Goal: Book appointment/travel/reservation

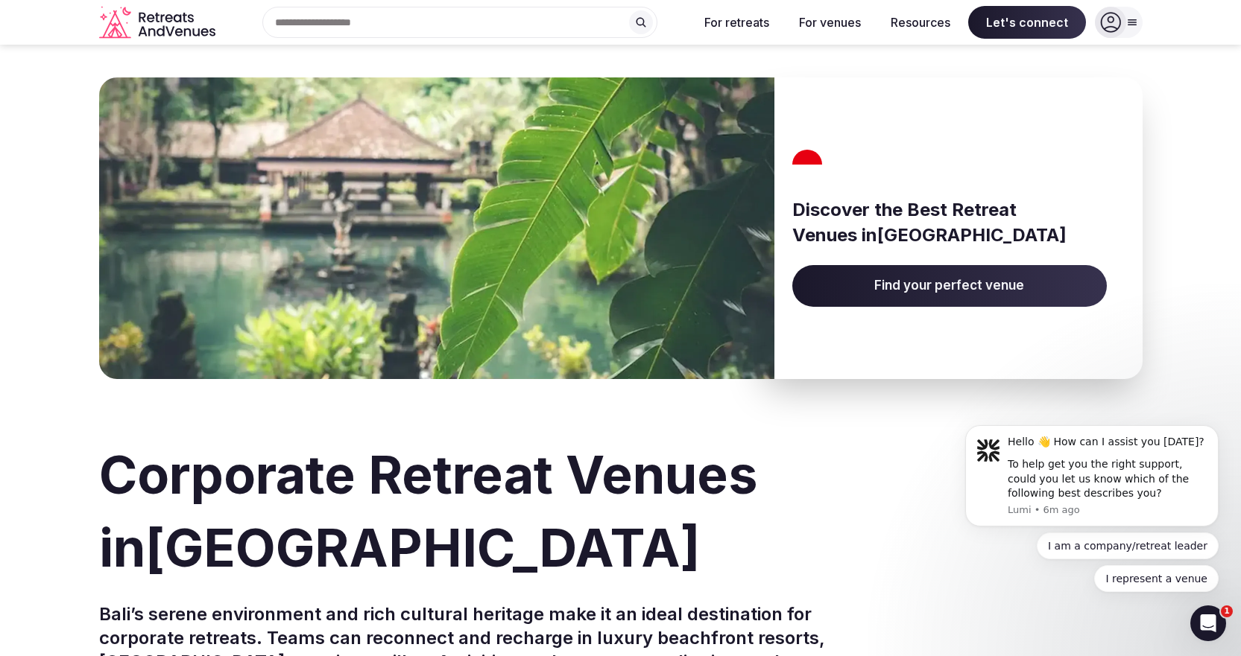
click at [850, 284] on span "Find your perfect venue" at bounding box center [949, 286] width 314 height 42
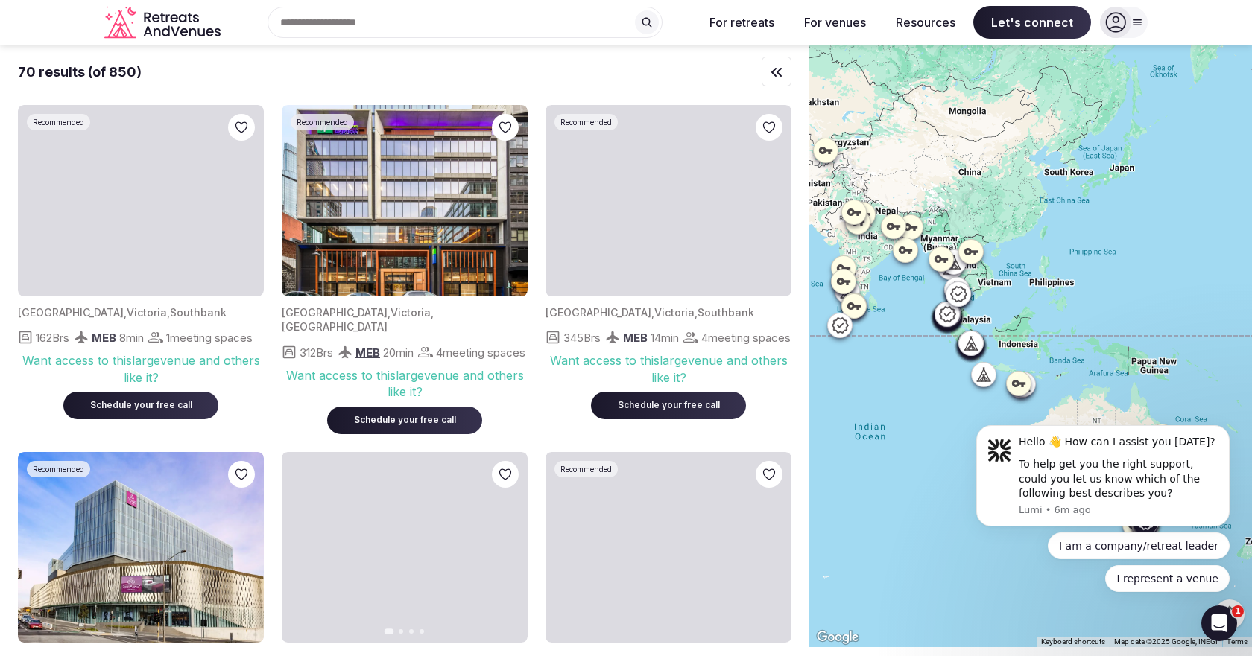
scroll to position [224, 0]
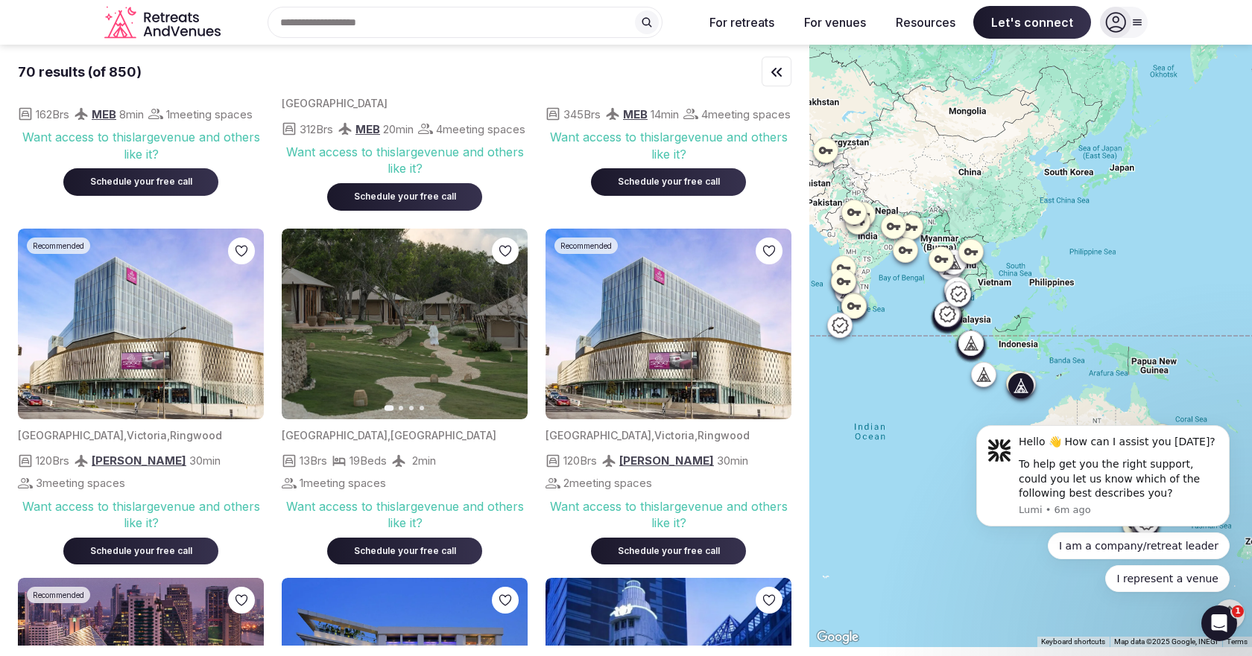
click at [512, 330] on icon "button" at bounding box center [507, 324] width 12 height 12
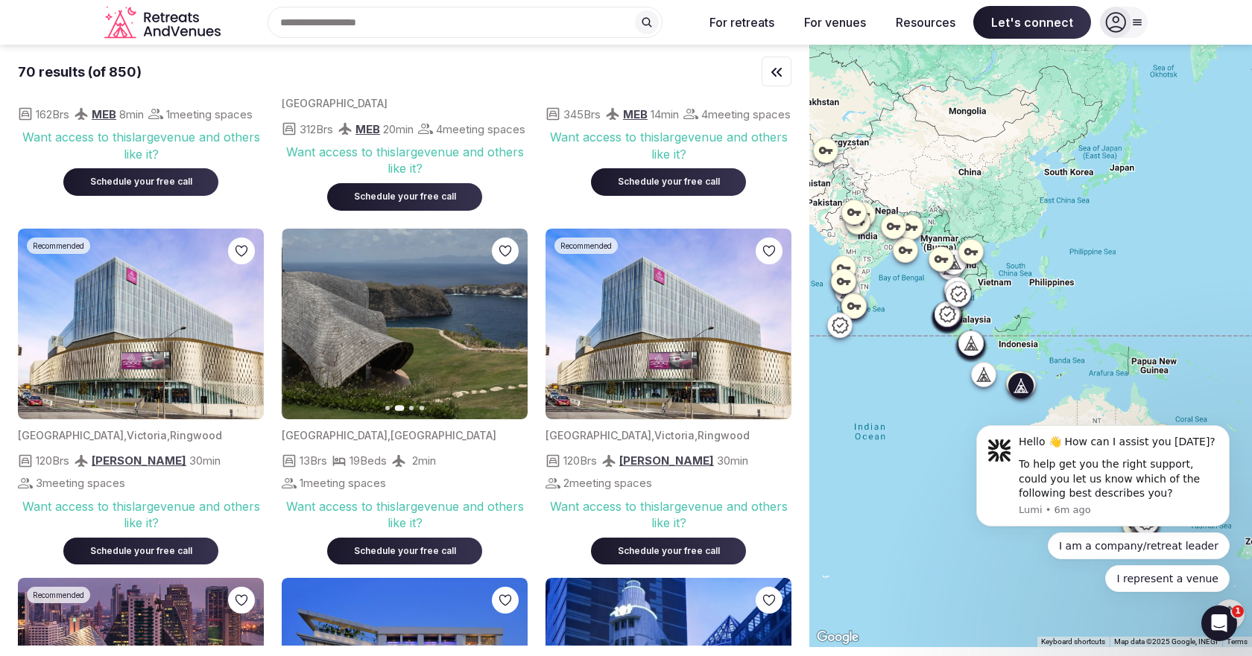
click at [512, 330] on icon "button" at bounding box center [507, 324] width 12 height 12
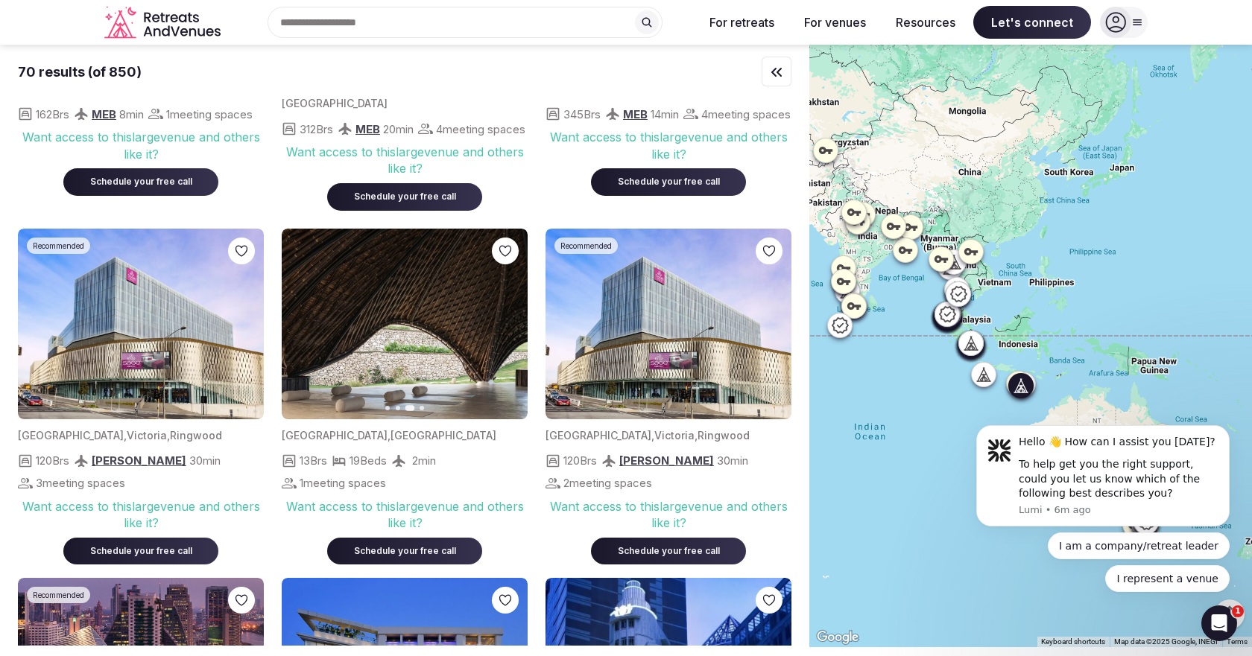
click at [511, 330] on icon "button" at bounding box center [507, 324] width 12 height 12
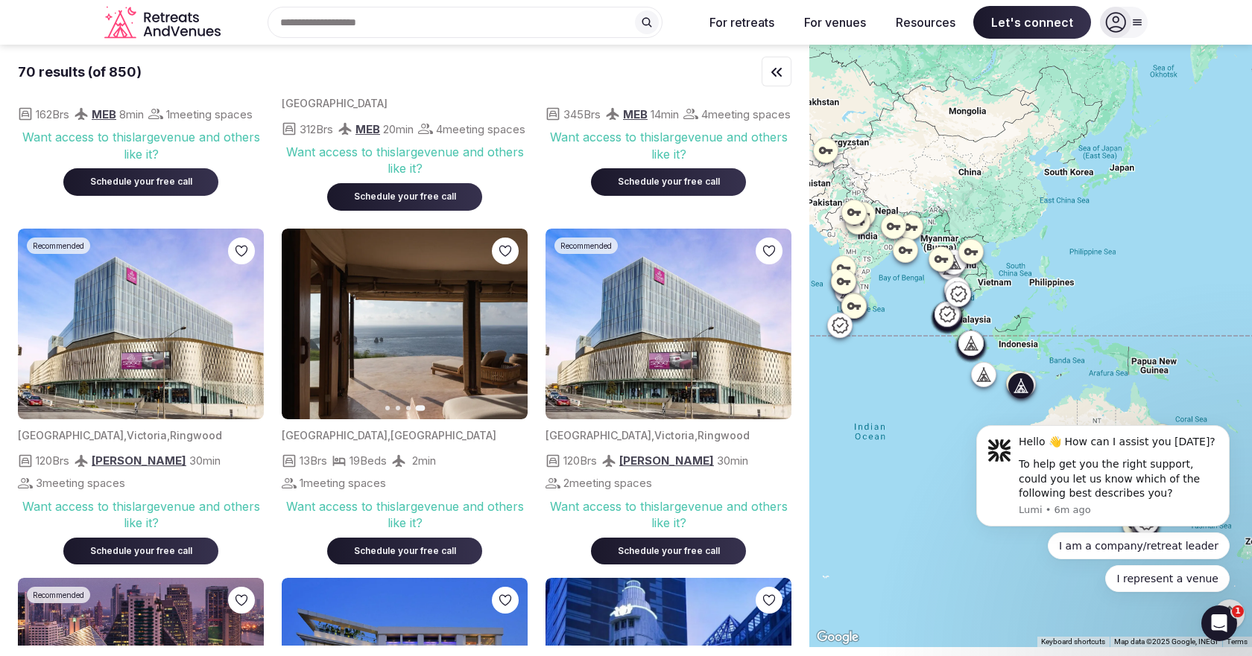
click at [419, 350] on img at bounding box center [405, 324] width 246 height 191
click at [431, 311] on img at bounding box center [405, 324] width 246 height 191
click at [1037, 408] on body "Hello 👋 How can I assist you today? To help get you the right support, could yo…" at bounding box center [1103, 479] width 286 height 261
click at [330, 353] on img at bounding box center [405, 324] width 246 height 191
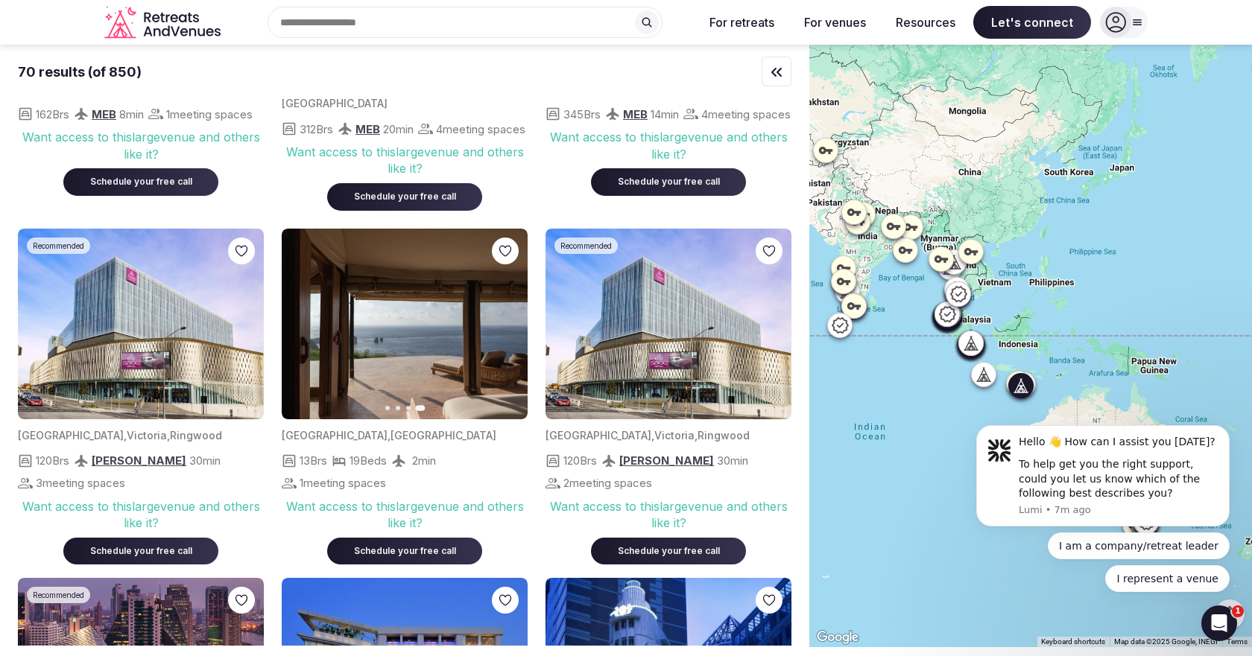
click at [470, 326] on img at bounding box center [405, 324] width 246 height 191
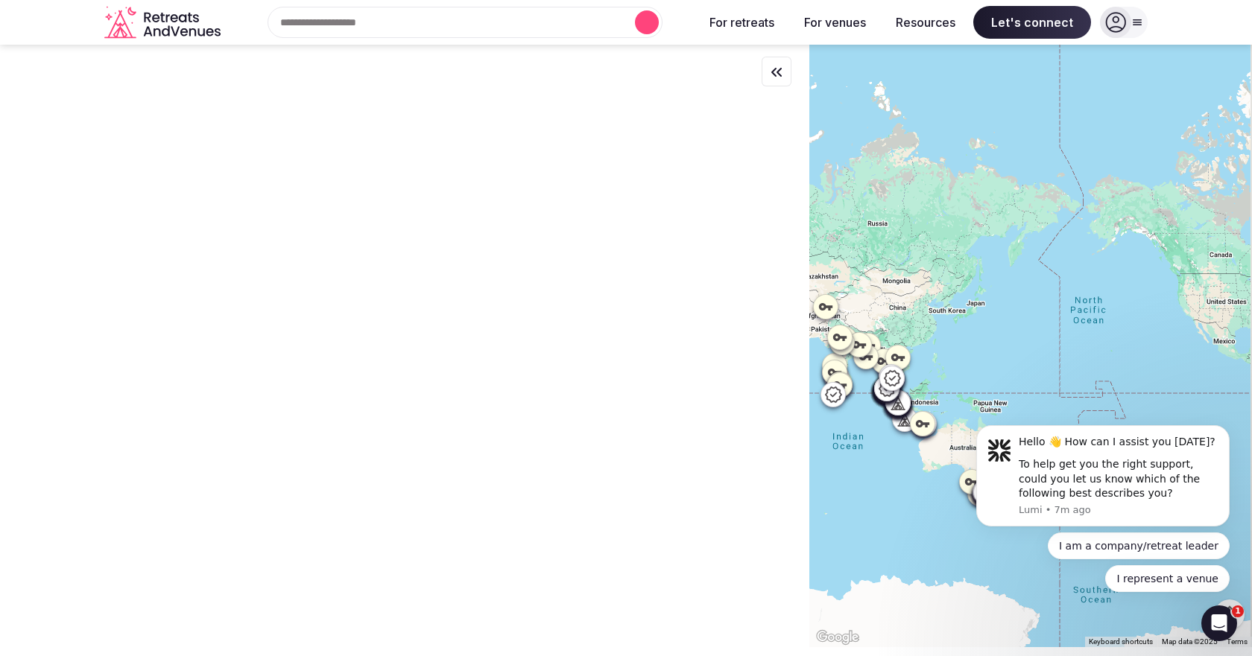
scroll to position [0, 0]
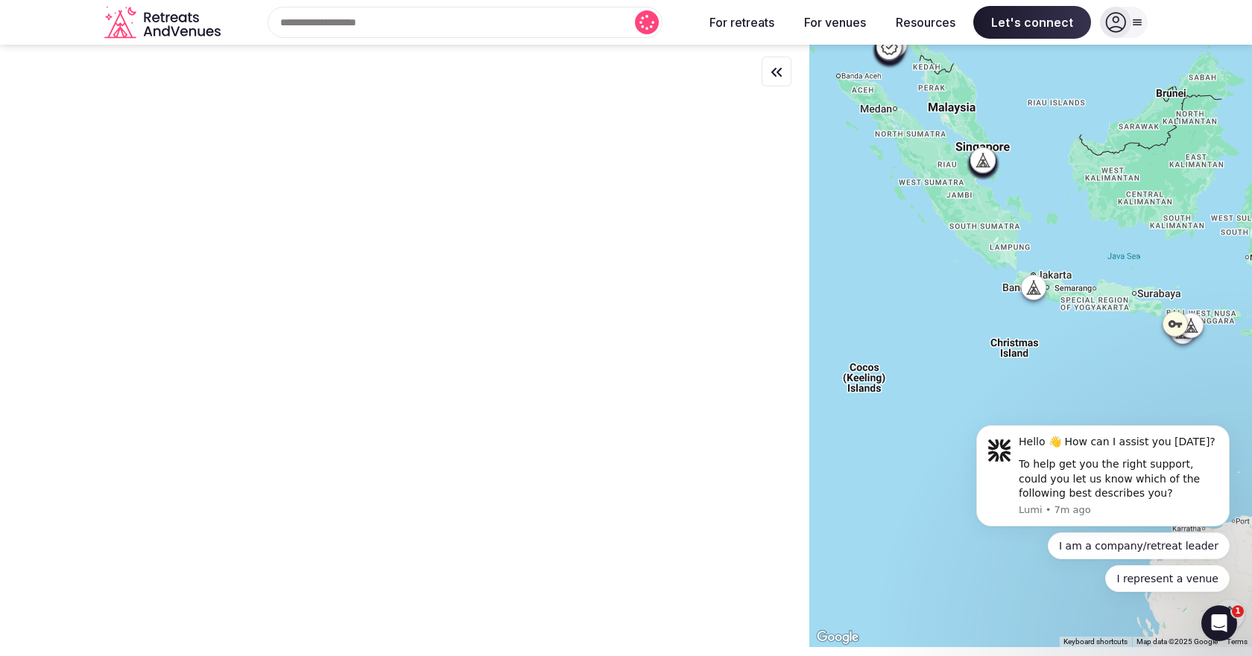
drag, startPoint x: 1157, startPoint y: 349, endPoint x: 1016, endPoint y: 297, distance: 150.2
click html "Hello 👋 How can I assist you today? To help get you the right support, could yo…"
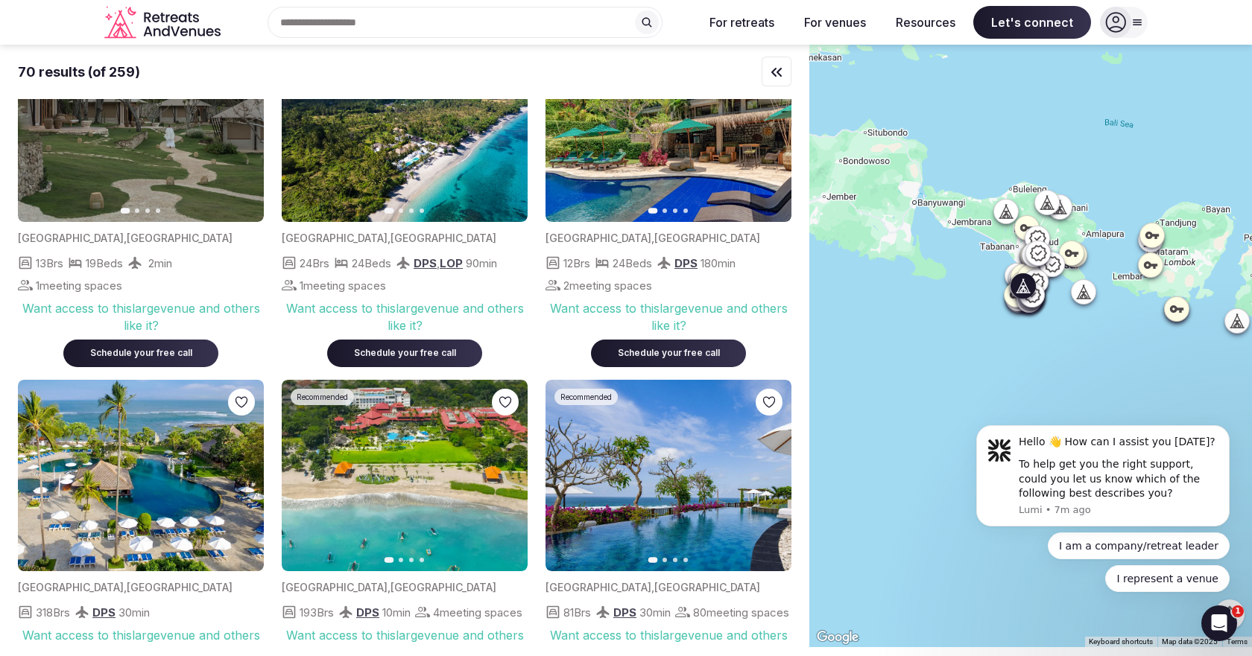
scroll to position [149, 0]
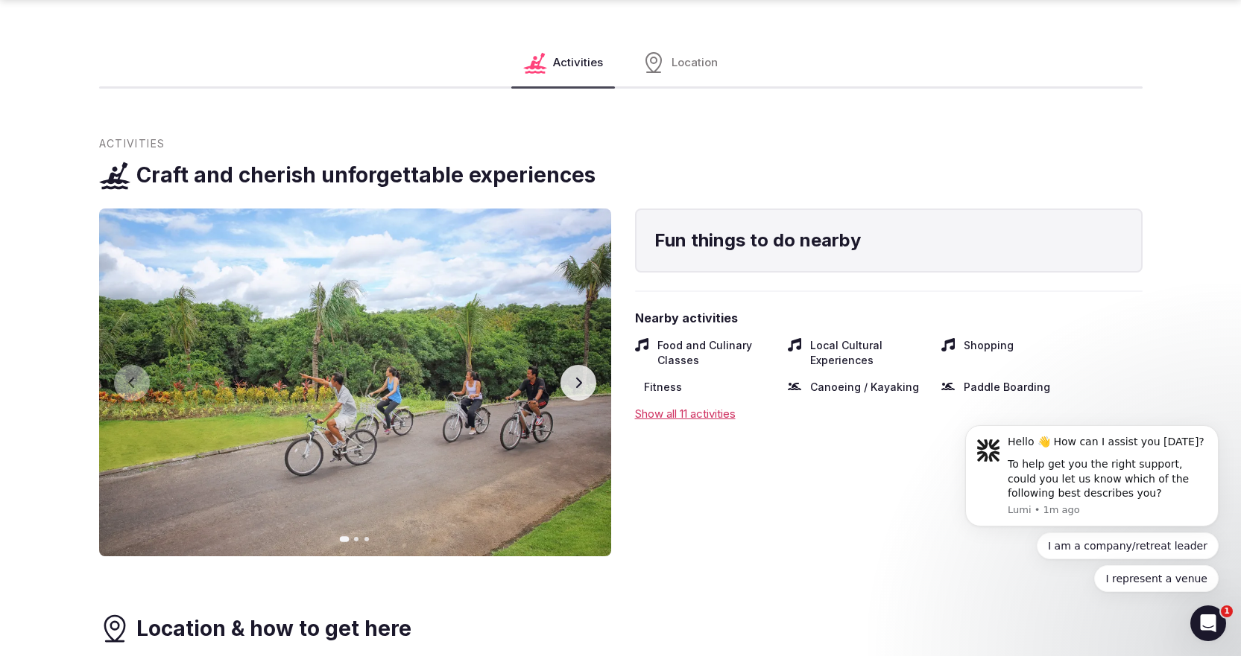
scroll to position [745, 0]
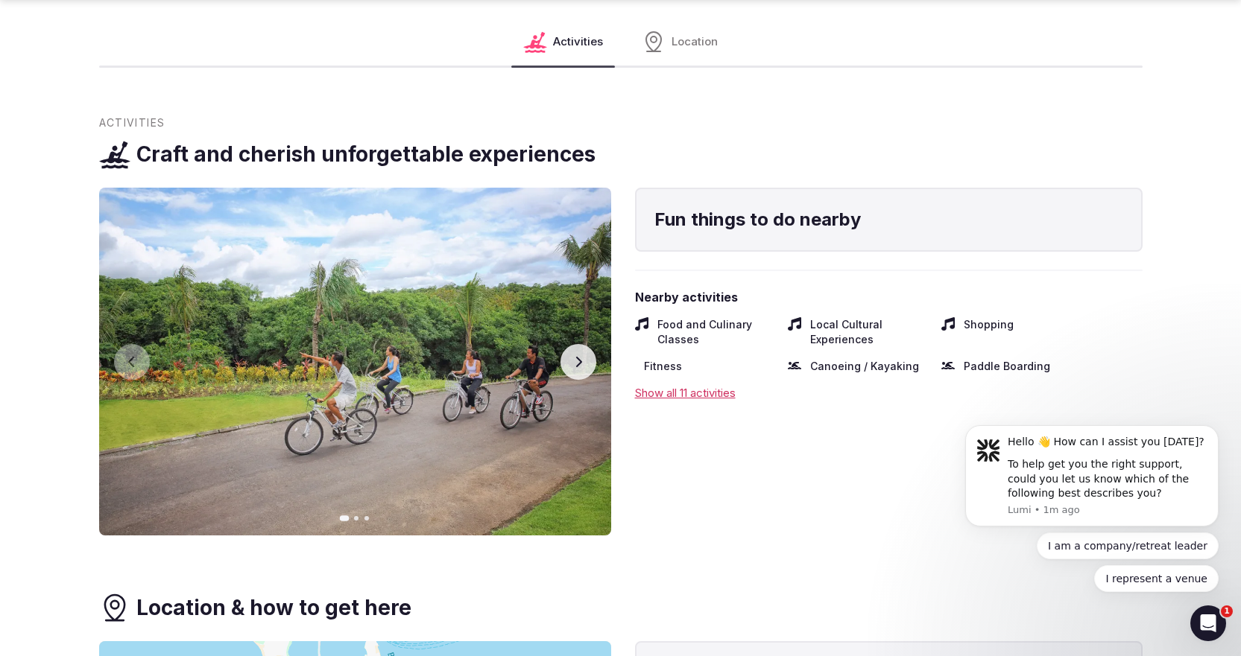
click at [574, 374] on button "Next slide" at bounding box center [578, 362] width 36 height 36
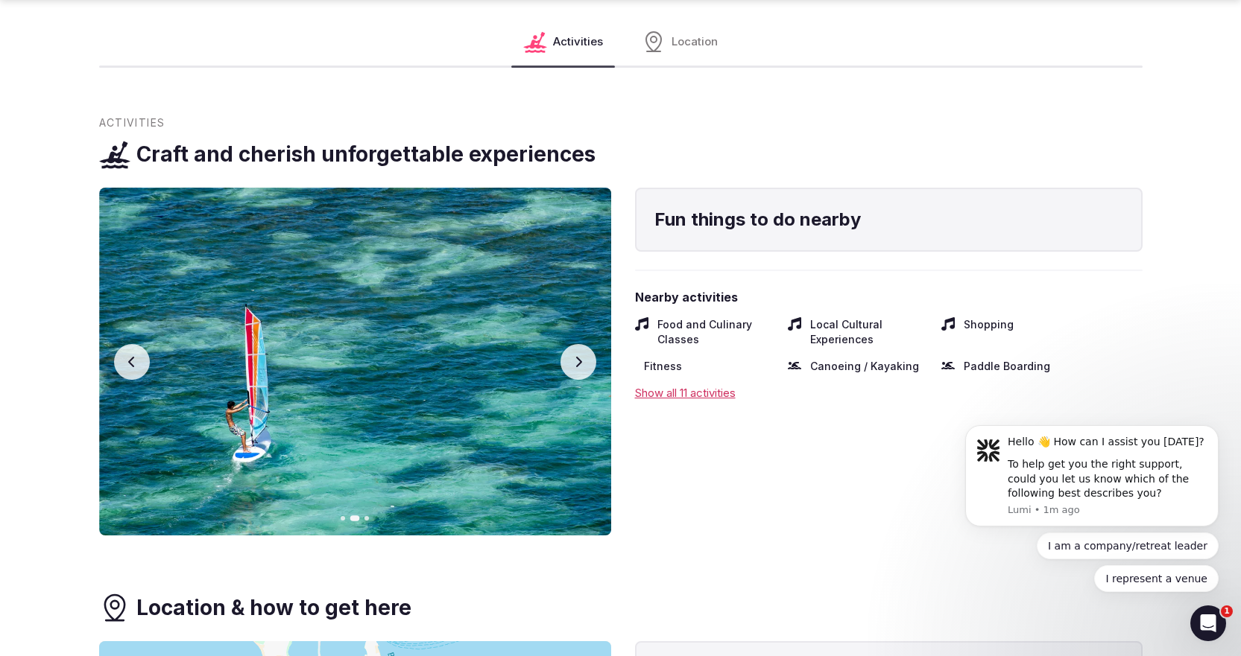
click at [583, 372] on button "Next slide" at bounding box center [578, 362] width 36 height 36
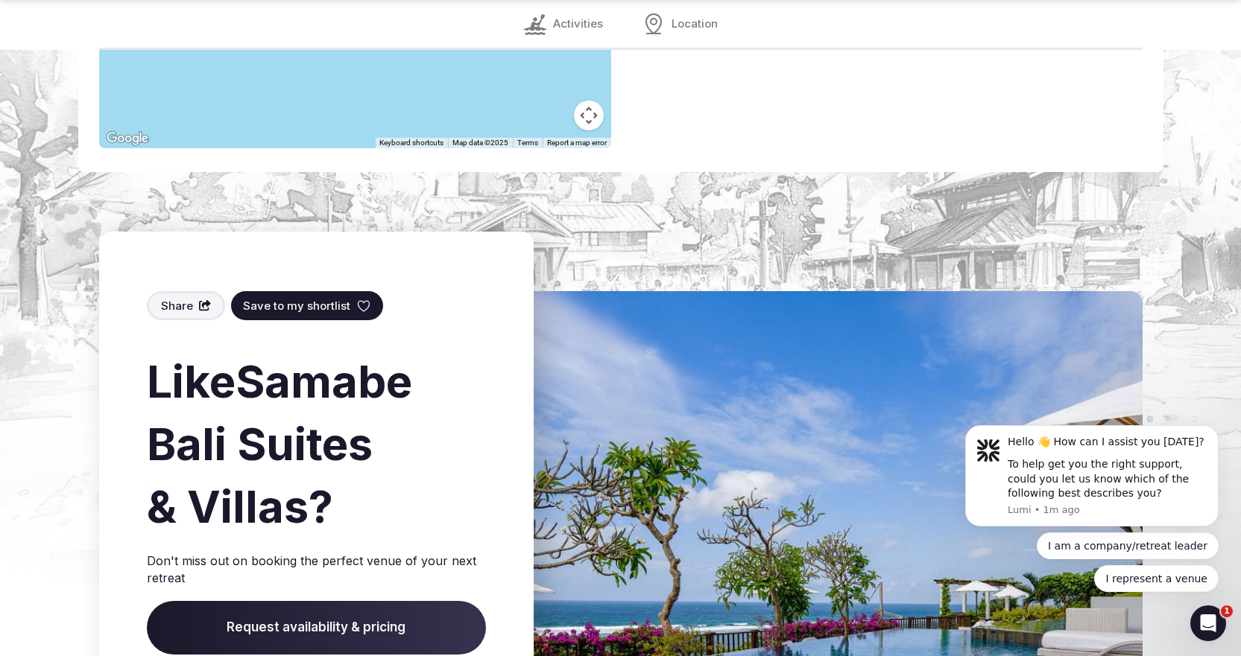
scroll to position [1655, 0]
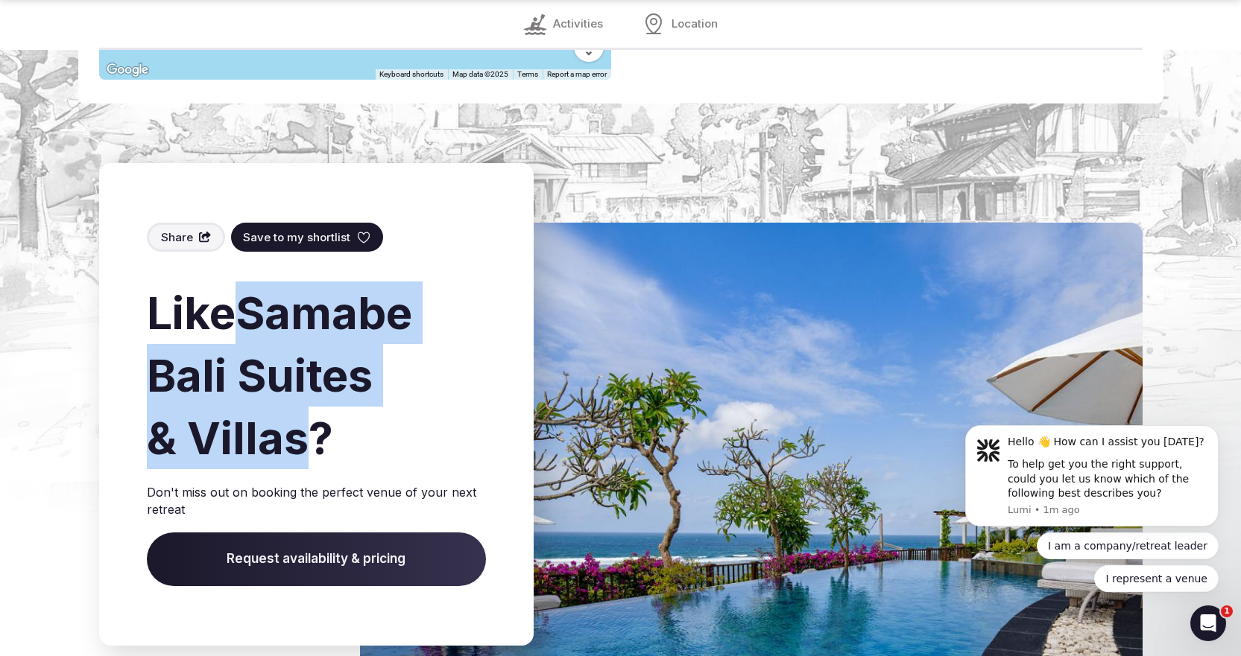
drag, startPoint x: 241, startPoint y: 315, endPoint x: 311, endPoint y: 429, distance: 133.8
click at [311, 429] on h2 "Like Samabe Bali Suites & Villas ?" at bounding box center [316, 376] width 339 height 188
copy h2 "Samabe Bali Suites & Villas"
